Goal: Transaction & Acquisition: Purchase product/service

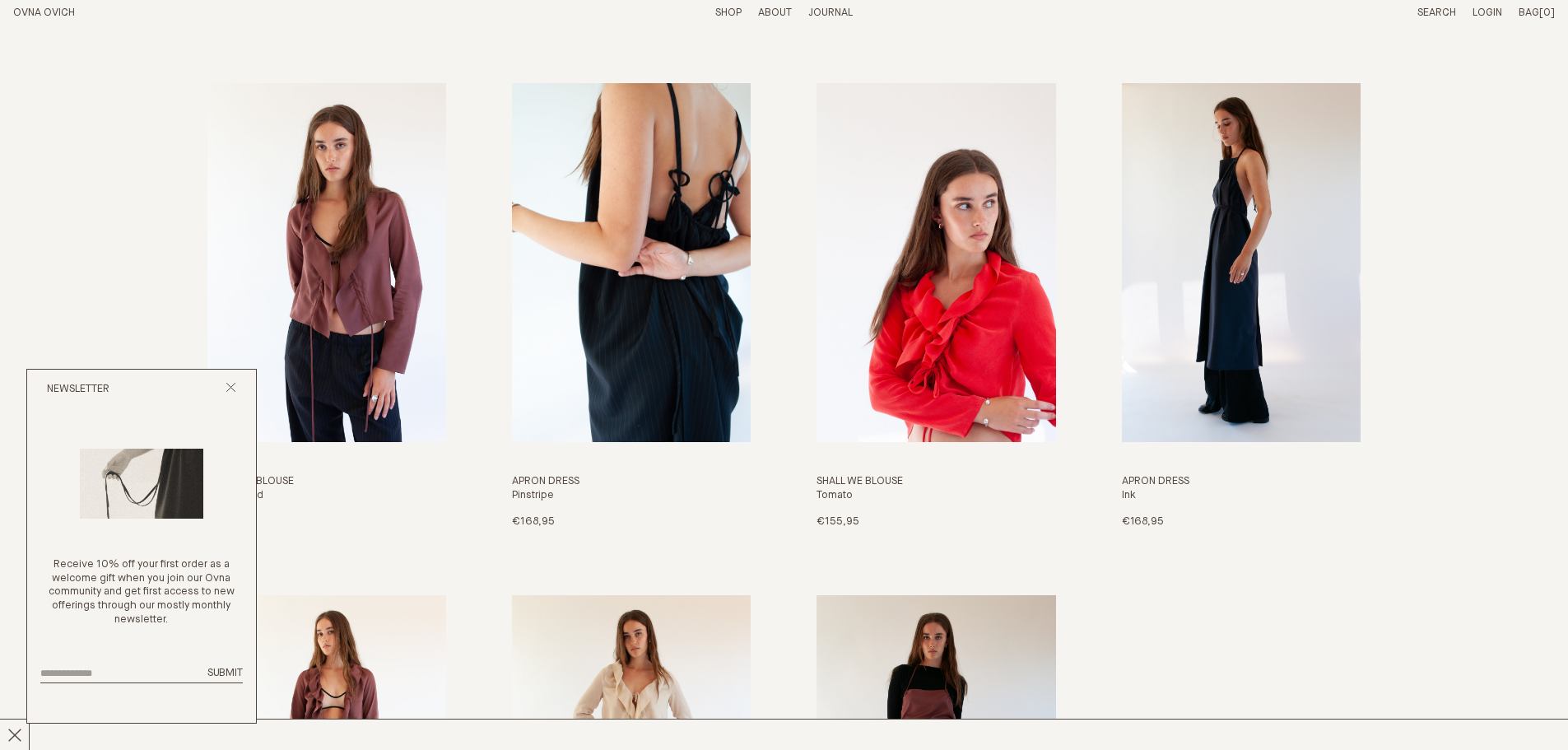
scroll to position [2140, 0]
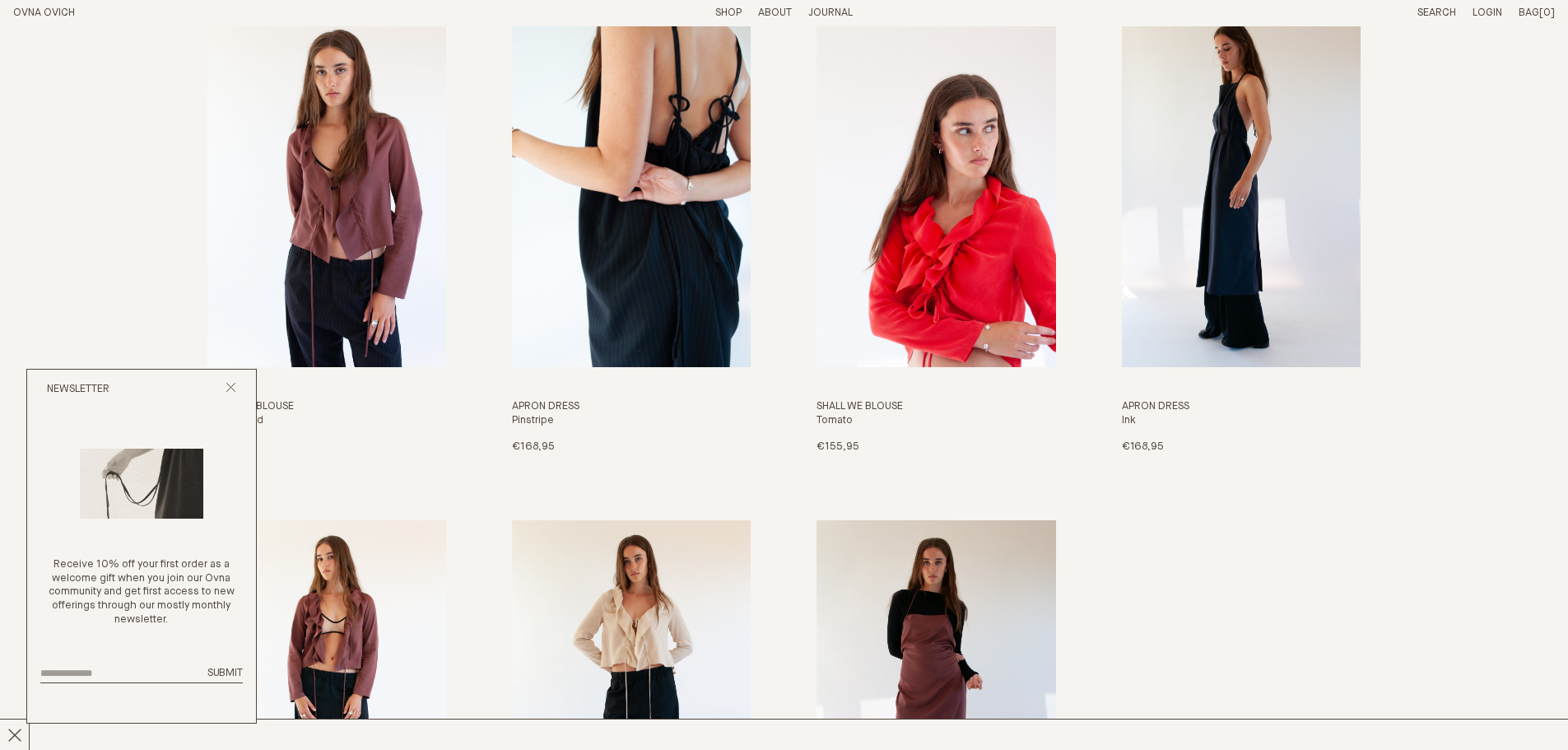
click at [649, 200] on img "Apron Dress" at bounding box center [630, 188] width 239 height 358
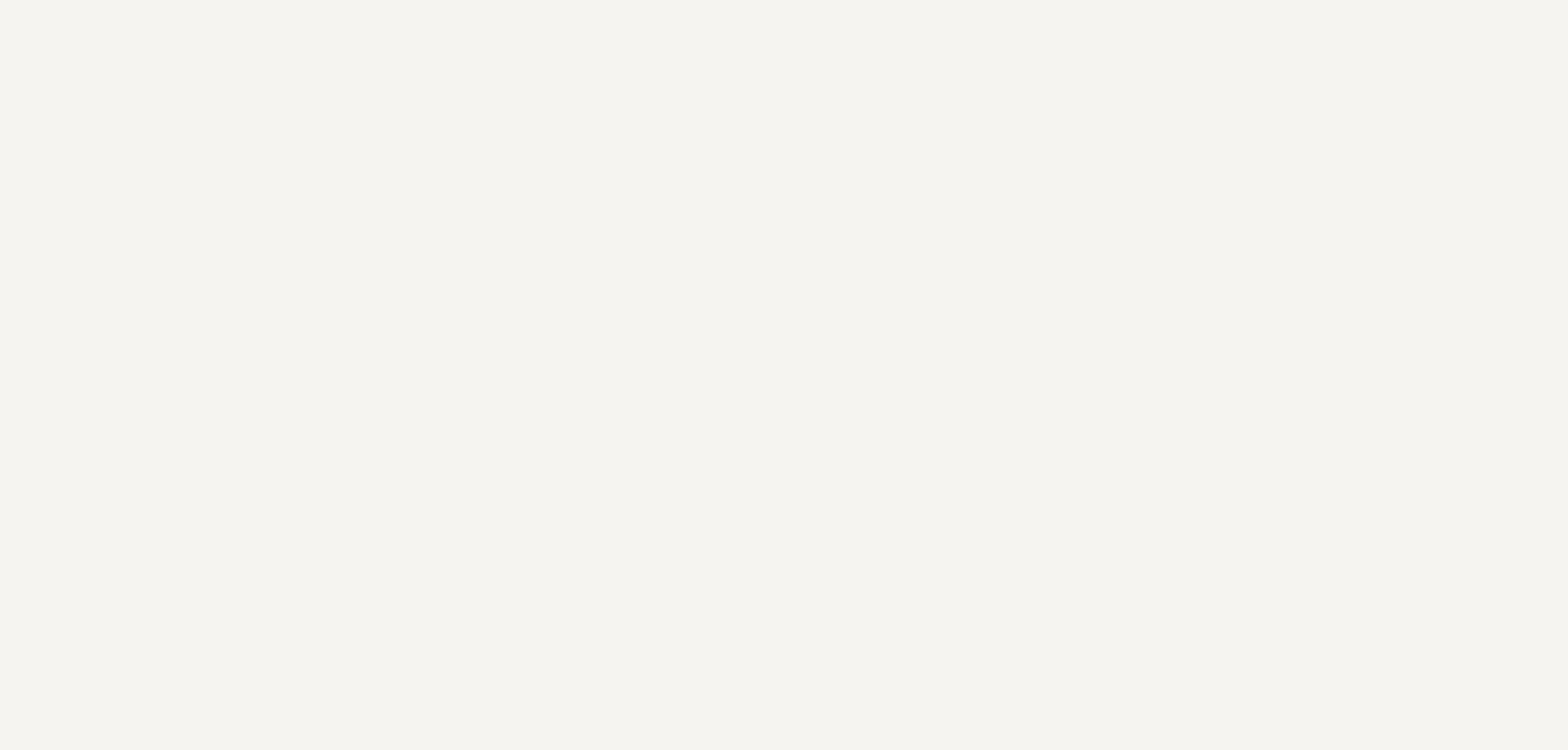
scroll to position [2131, 0]
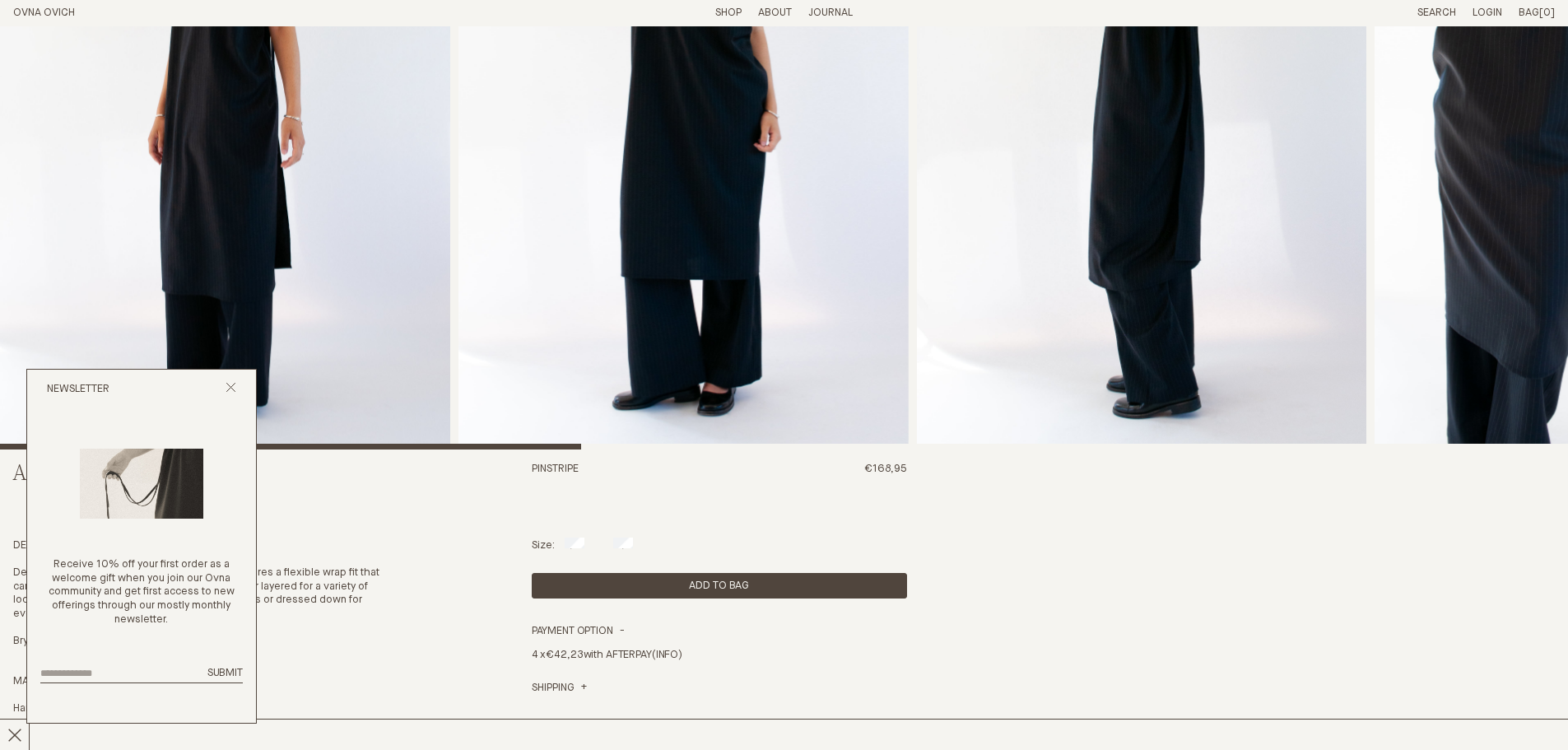
scroll to position [164, 0]
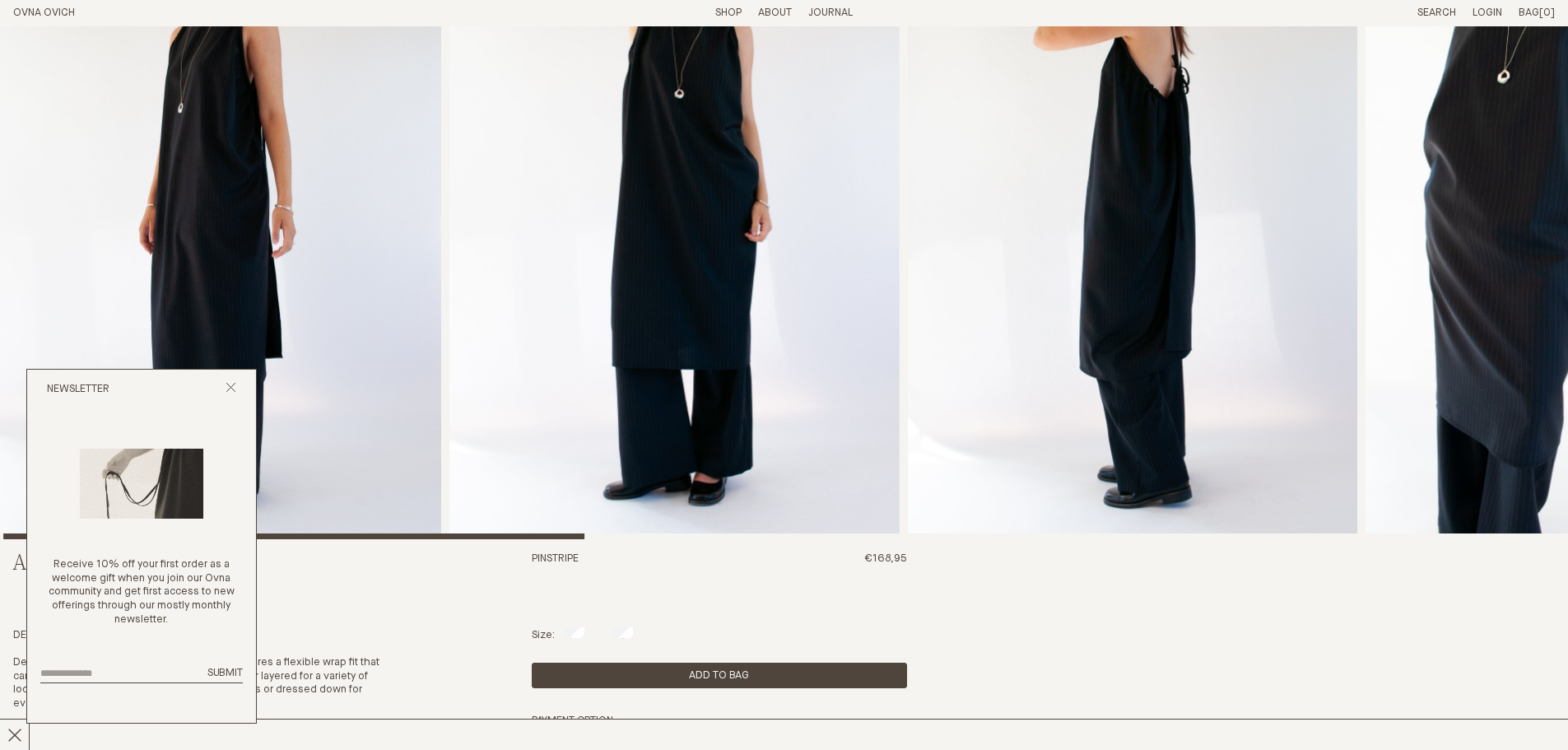
click at [512, 353] on img "2 / 8" at bounding box center [674, 200] width 450 height 678
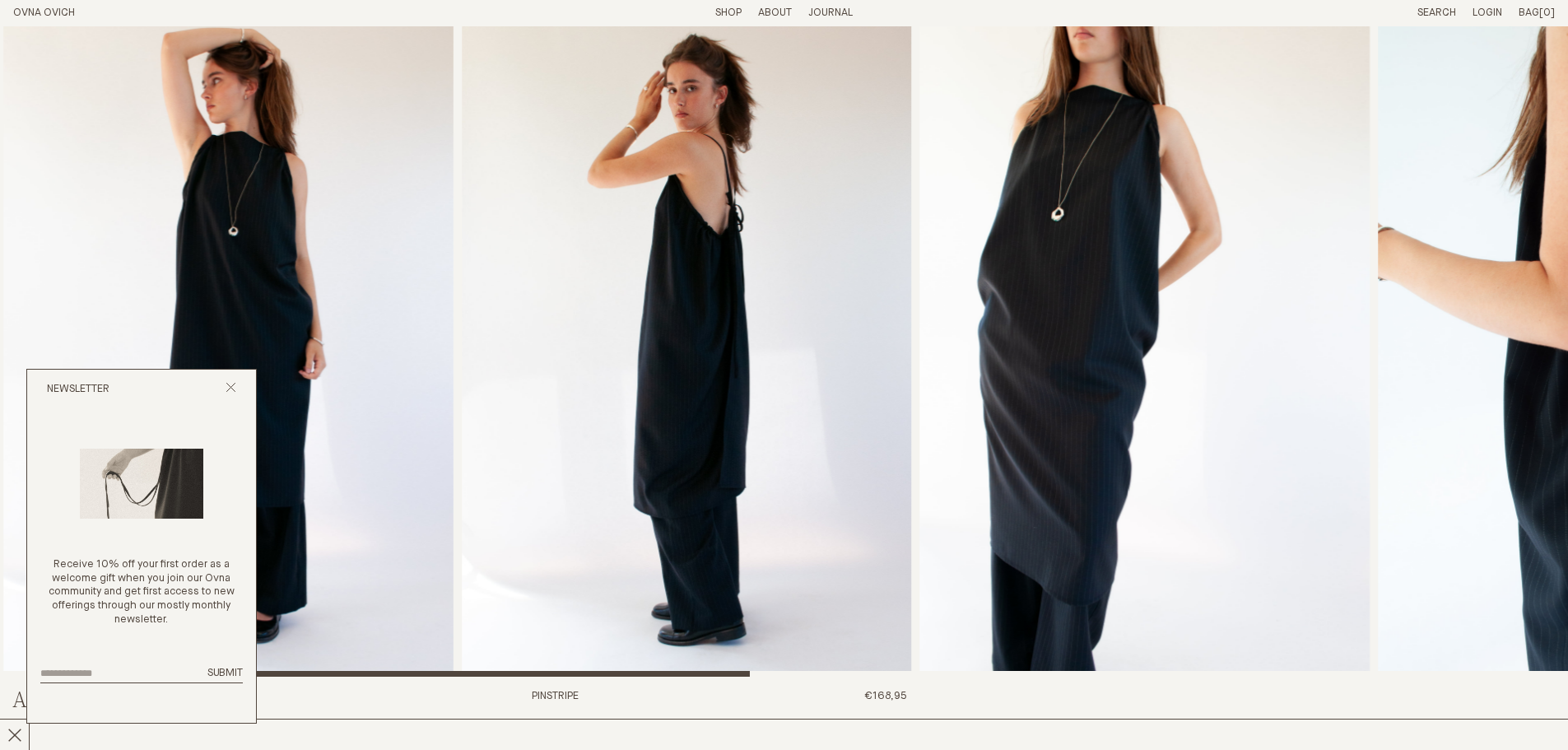
scroll to position [0, 0]
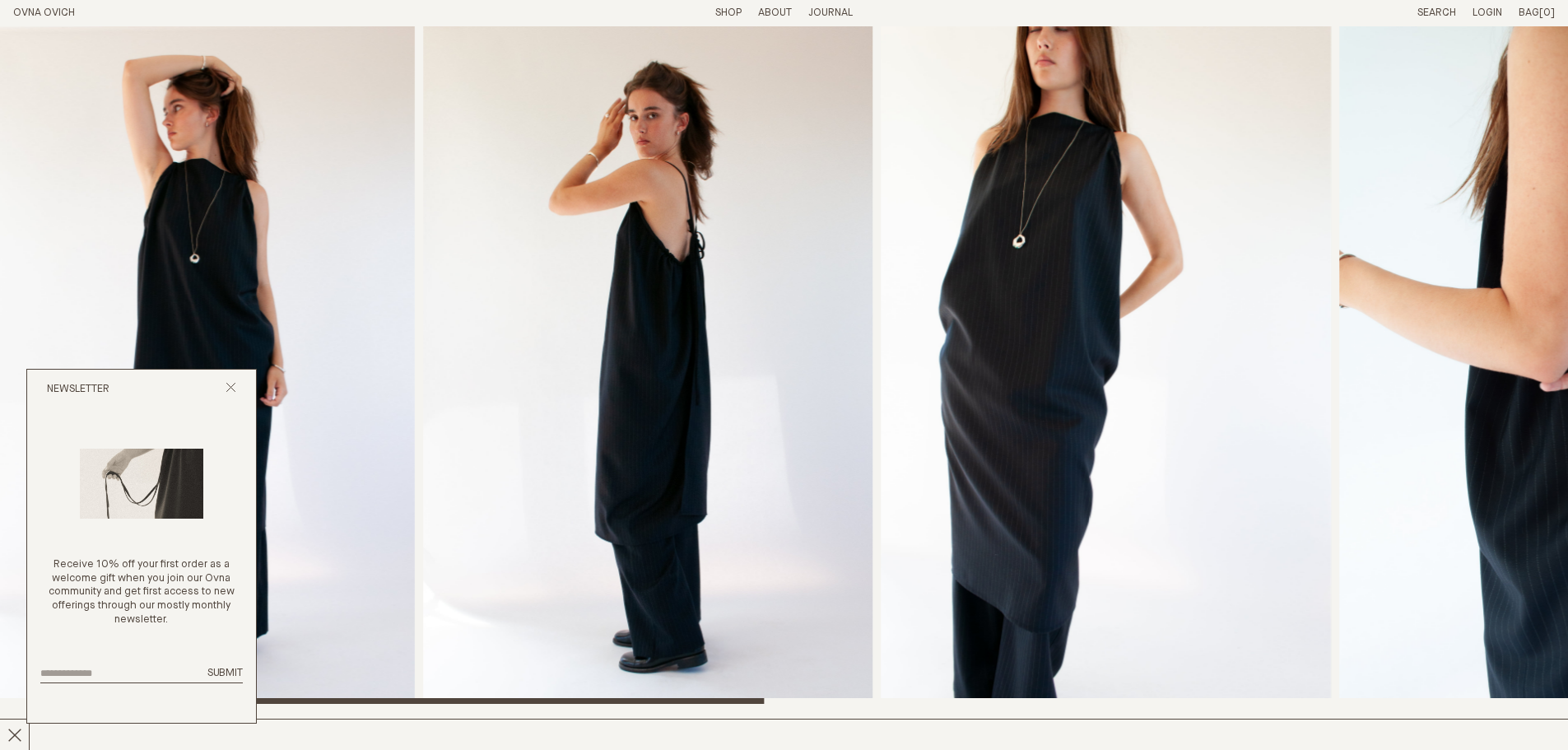
click at [604, 336] on img "3 / 8" at bounding box center [648, 365] width 450 height 678
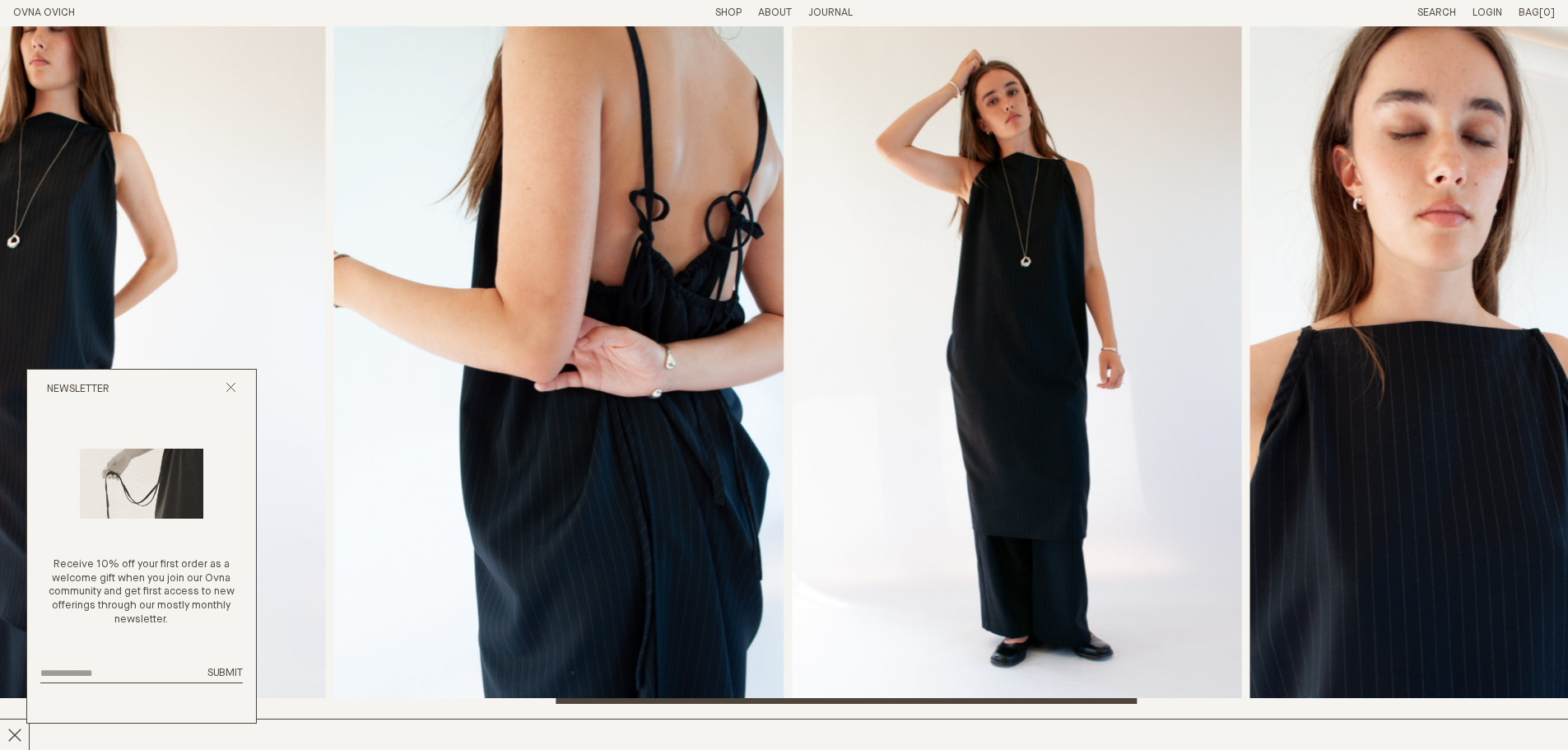
click at [565, 319] on img "5 / 8" at bounding box center [559, 365] width 450 height 678
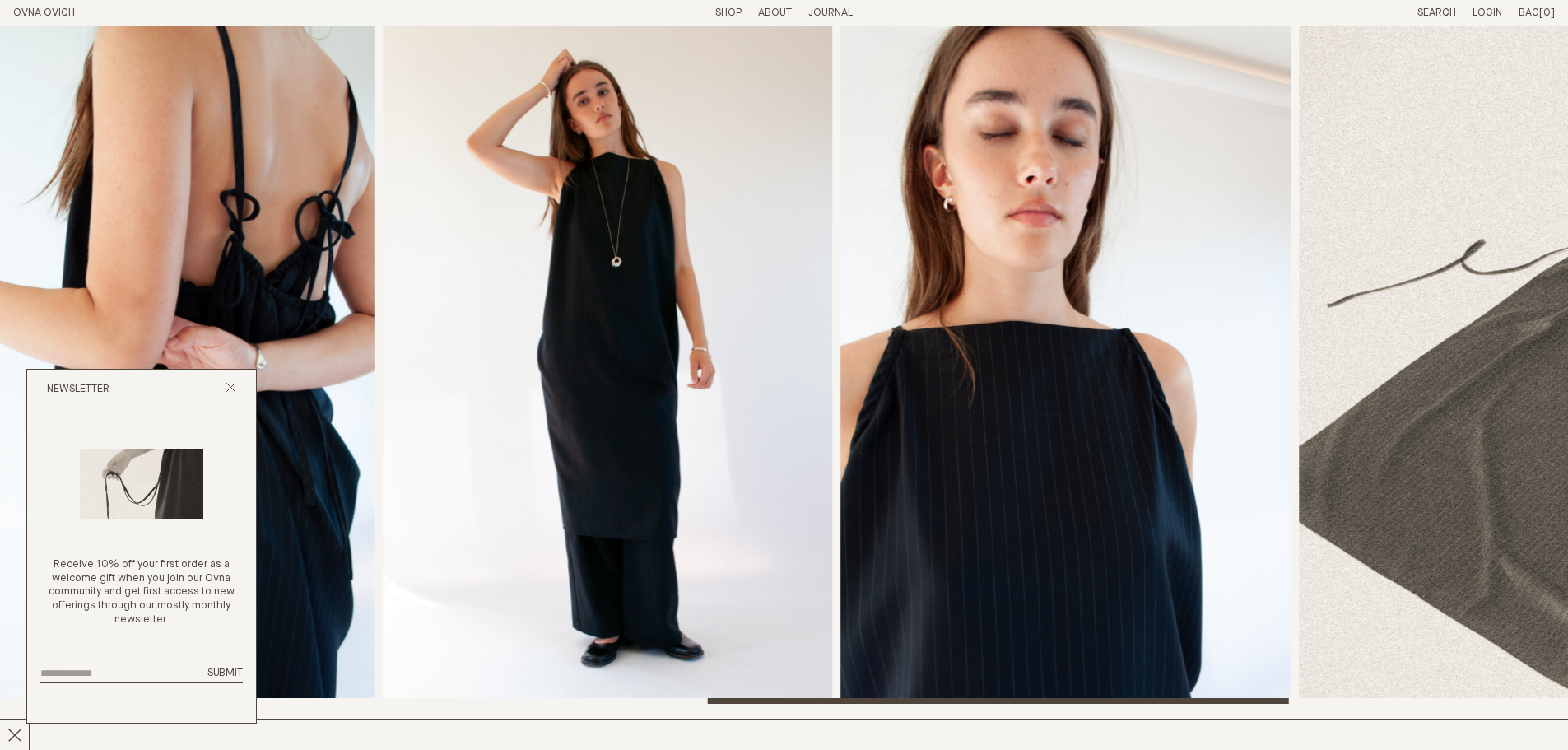
click at [444, 322] on img "6 / 8" at bounding box center [607, 365] width 450 height 678
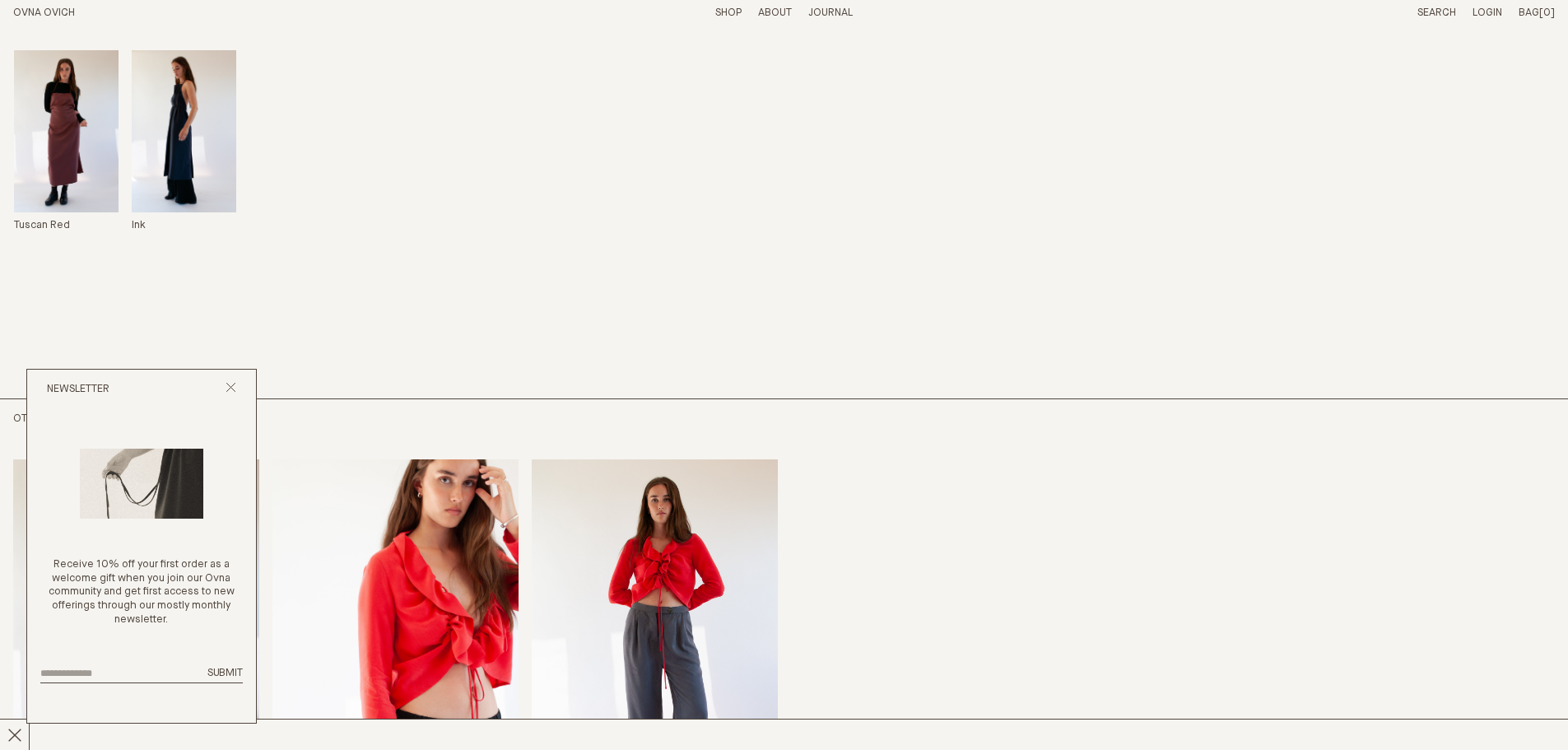
scroll to position [1442, 0]
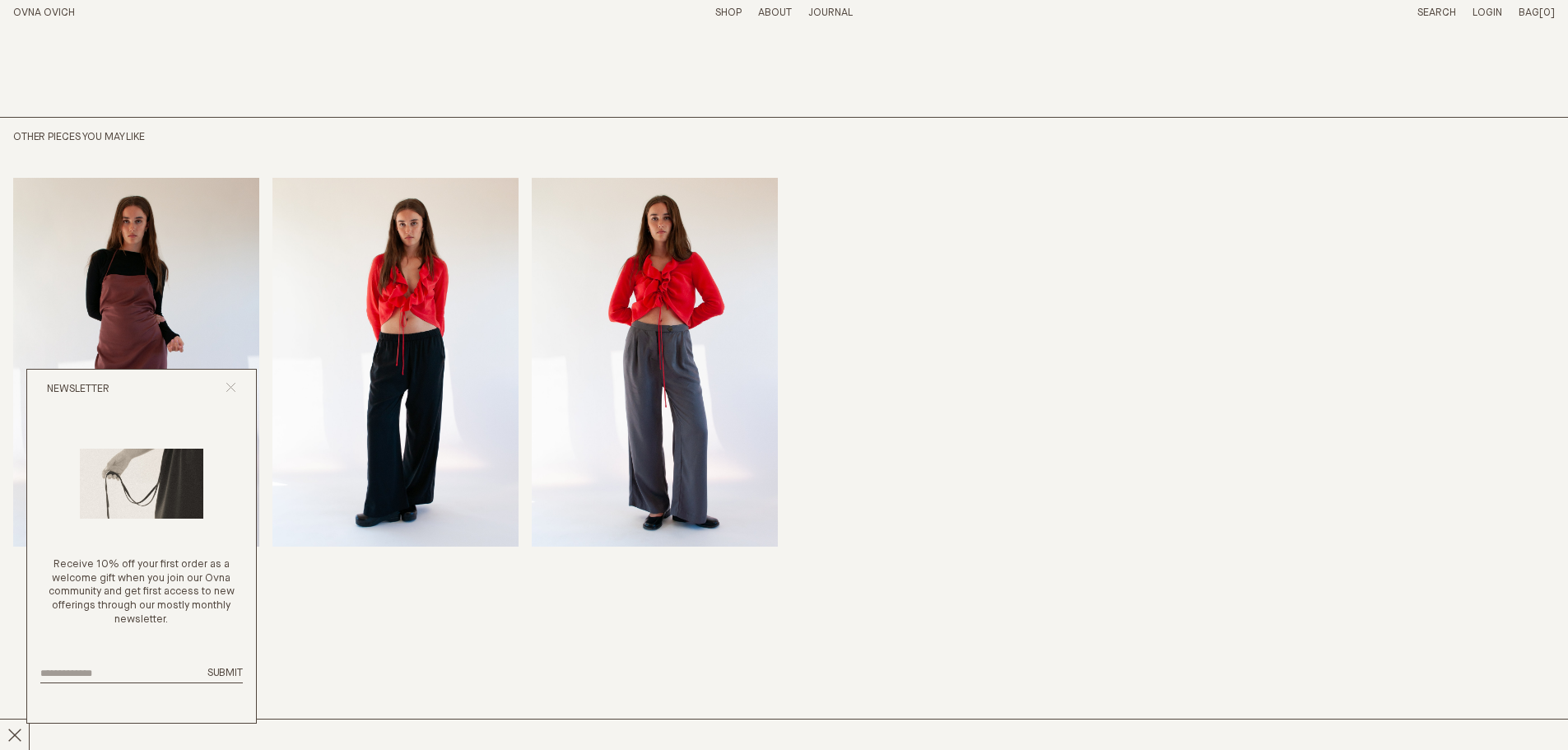
click at [226, 388] on icon "Close popup" at bounding box center [231, 387] width 11 height 11
